Goal: Task Accomplishment & Management: Use online tool/utility

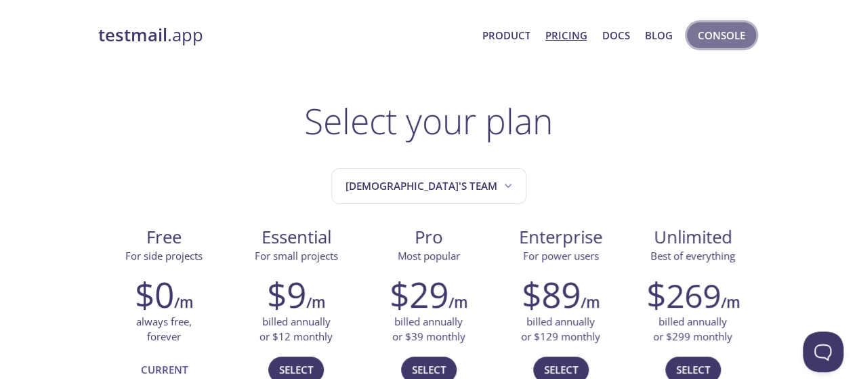
click at [730, 35] on span "Console" at bounding box center [721, 35] width 47 height 18
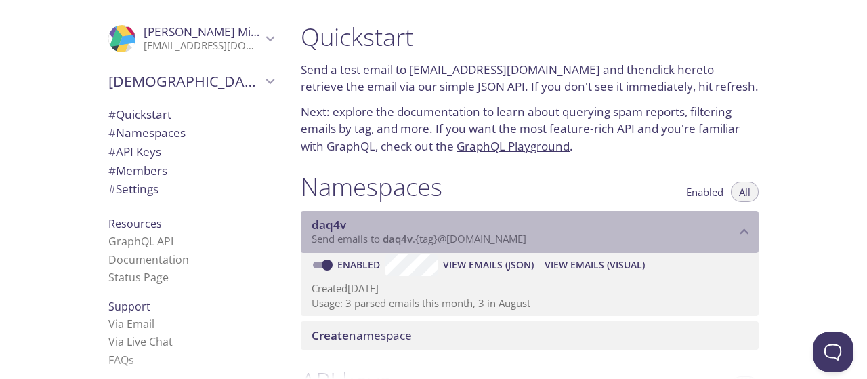
click at [526, 239] on span "Send emails to daq4v . {tag} @[DOMAIN_NAME]" at bounding box center [419, 239] width 215 height 14
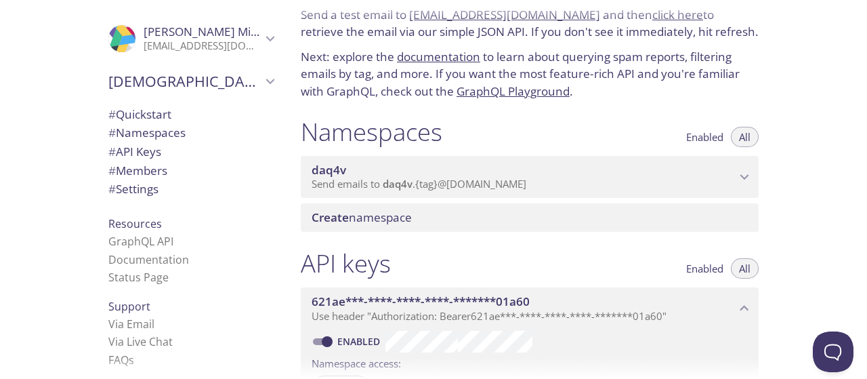
scroll to position [45, 0]
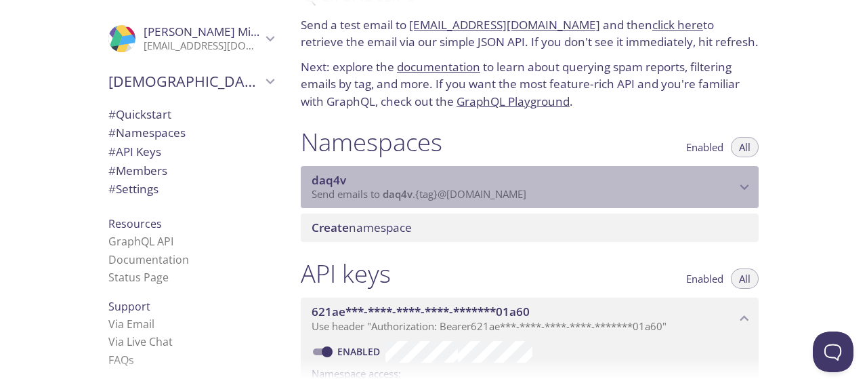
click at [526, 192] on span "Send emails to daq4v . {tag} @[DOMAIN_NAME]" at bounding box center [419, 194] width 215 height 14
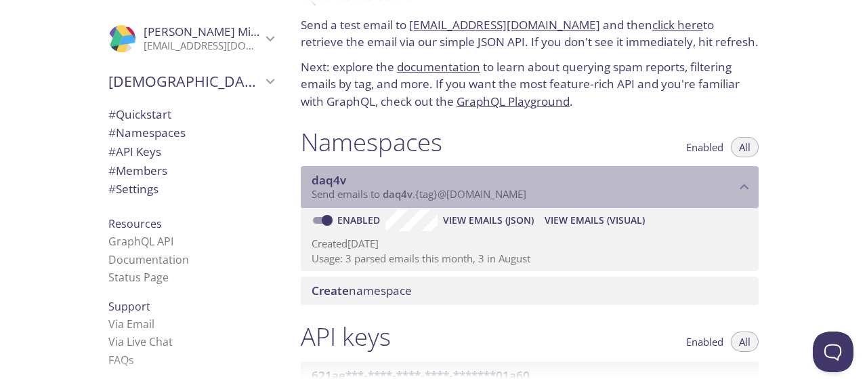
drag, startPoint x: 542, startPoint y: 194, endPoint x: 419, endPoint y: 197, distance: 123.3
click at [419, 197] on p "Send emails to daq4v . {tag} @[DOMAIN_NAME]" at bounding box center [524, 195] width 424 height 14
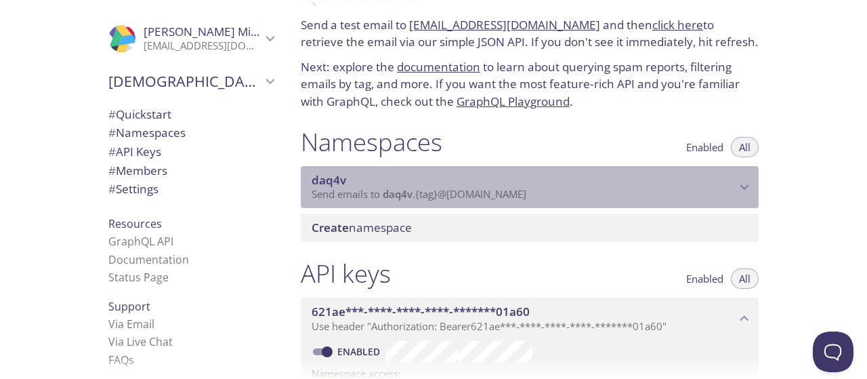
drag, startPoint x: 375, startPoint y: 196, endPoint x: 404, endPoint y: 196, distance: 29.1
click at [404, 196] on span "Send emails to daq4v . {tag} @[DOMAIN_NAME]" at bounding box center [419, 194] width 215 height 14
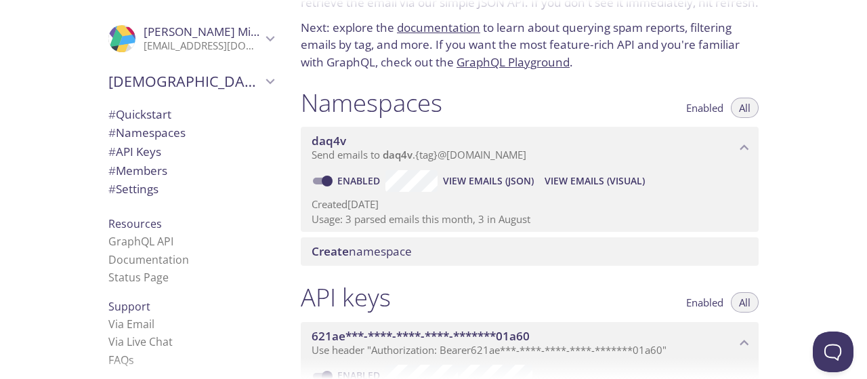
scroll to position [0, 0]
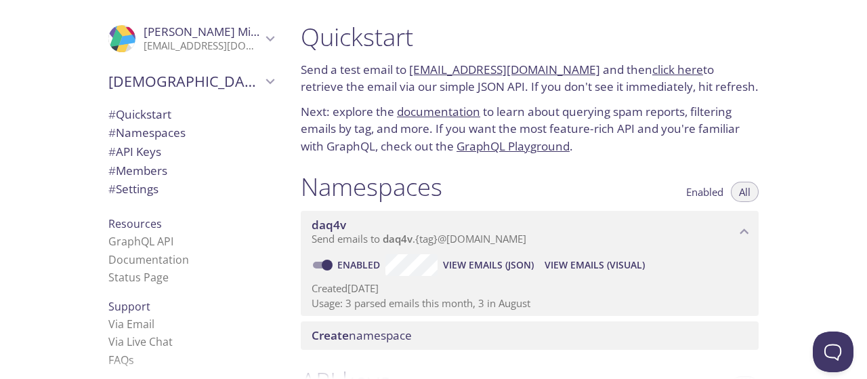
click at [355, 226] on span "daq4v" at bounding box center [524, 224] width 424 height 15
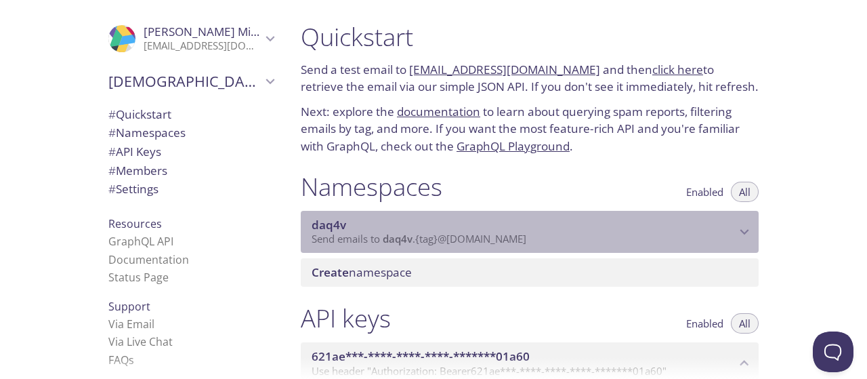
click at [355, 226] on span "daq4v" at bounding box center [524, 224] width 424 height 15
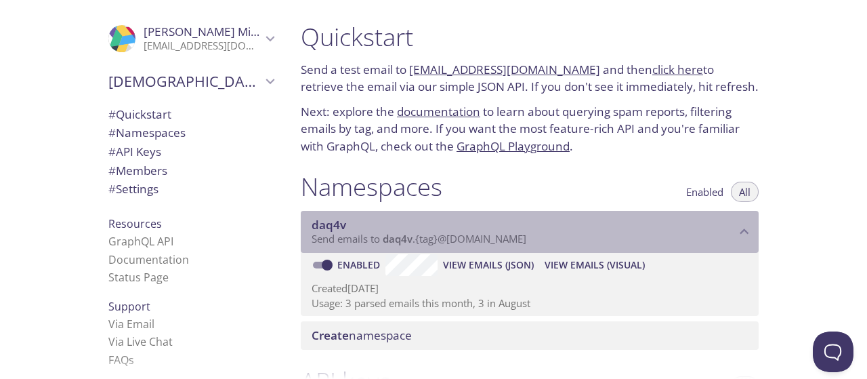
drag, startPoint x: 385, startPoint y: 240, endPoint x: 473, endPoint y: 245, distance: 87.5
click at [469, 245] on span "Send emails to daq4v . {tag} @[DOMAIN_NAME]" at bounding box center [419, 239] width 215 height 14
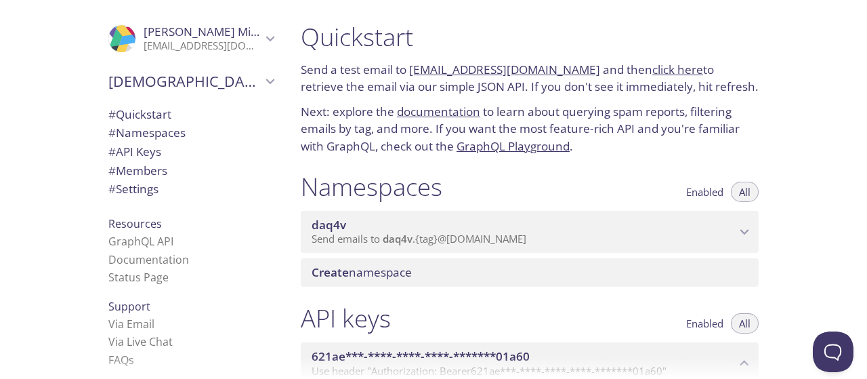
drag, startPoint x: 409, startPoint y: 68, endPoint x: 578, endPoint y: 71, distance: 169.4
click at [578, 71] on p "Send a test email to [EMAIL_ADDRESS][DOMAIN_NAME] and then click here to retrie…" at bounding box center [530, 78] width 458 height 35
copy link "[EMAIL_ADDRESS][DOMAIN_NAME]"
click at [652, 72] on link "click here" at bounding box center [677, 70] width 51 height 16
copy link "[EMAIL_ADDRESS][DOMAIN_NAME]"
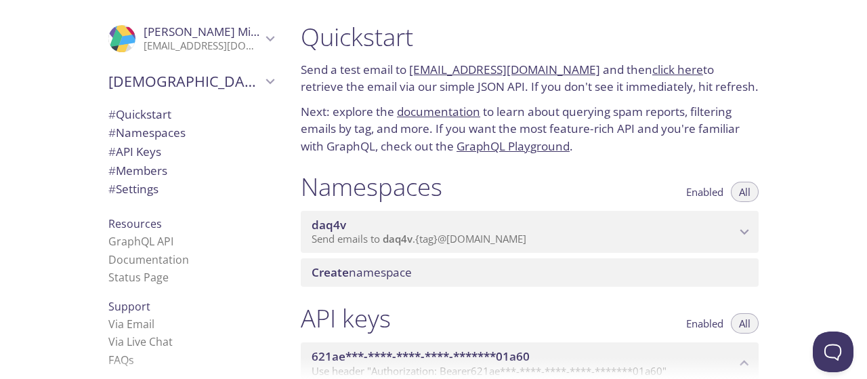
click at [652, 64] on link "click here" at bounding box center [677, 70] width 51 height 16
